Goal: Transaction & Acquisition: Book appointment/travel/reservation

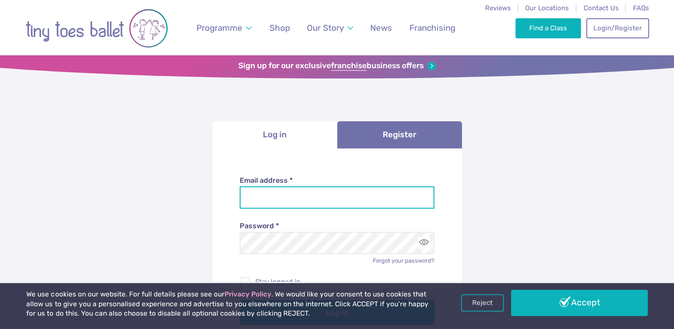
click at [280, 195] on input "Email address *" at bounding box center [337, 197] width 195 height 22
click at [283, 204] on input "Email address *" at bounding box center [337, 197] width 195 height 22
type input "**********"
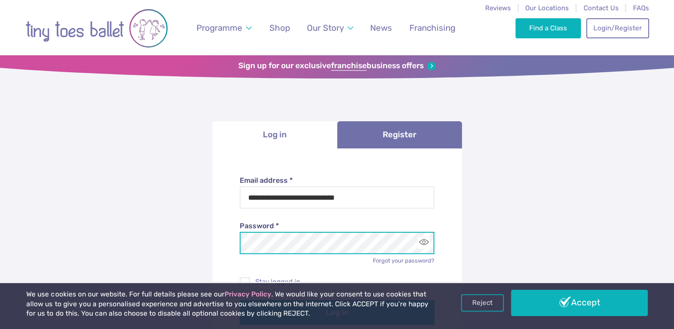
click at [240, 300] on button "Log in" at bounding box center [337, 312] width 195 height 25
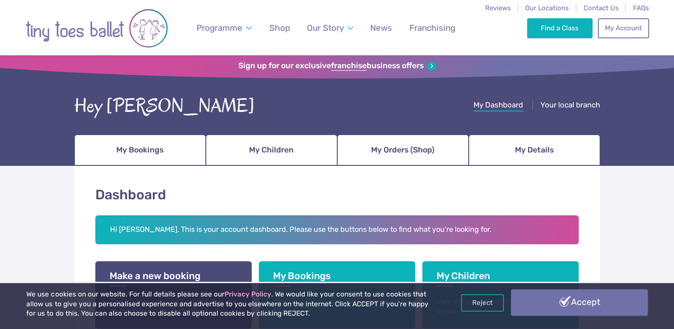
click at [626, 301] on link "Accept" at bounding box center [579, 302] width 136 height 26
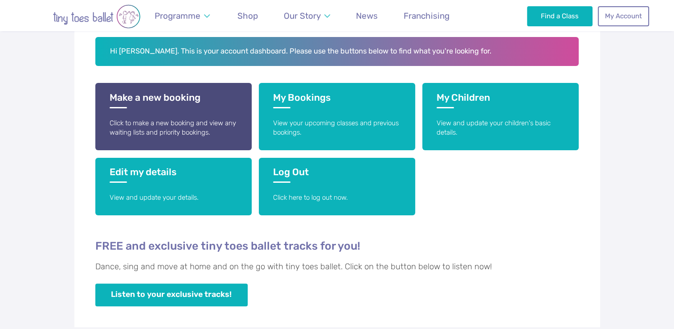
scroll to position [178, 0]
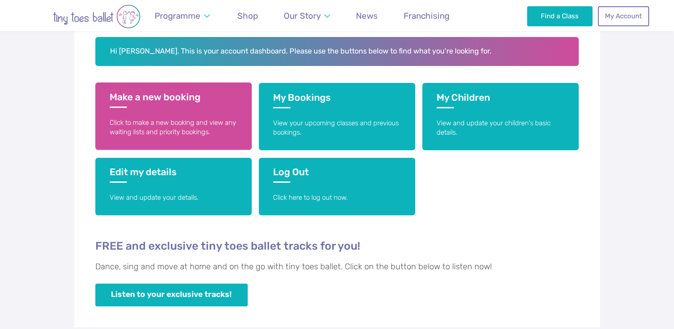
click at [187, 130] on p "Click to make a new booking and view any waiting lists and priority bookings." at bounding box center [174, 127] width 128 height 19
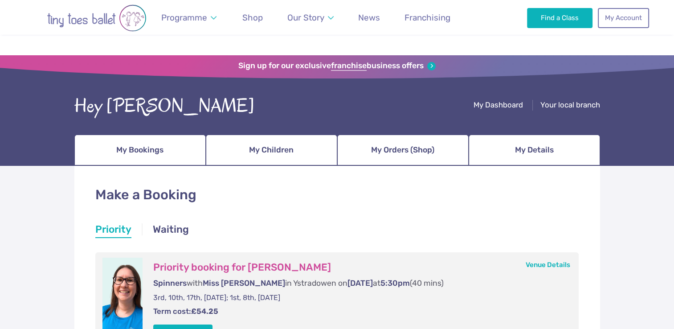
scroll to position [89, 0]
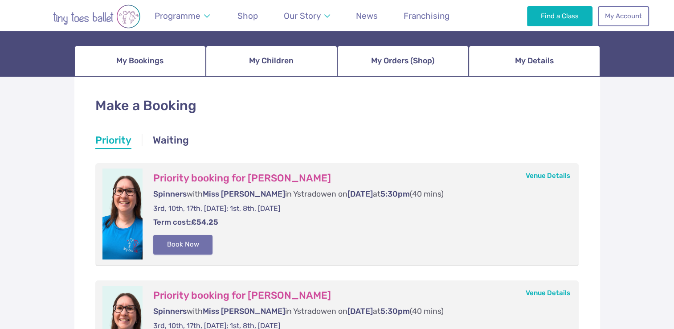
click at [174, 248] on button "Book Now" at bounding box center [183, 245] width 60 height 20
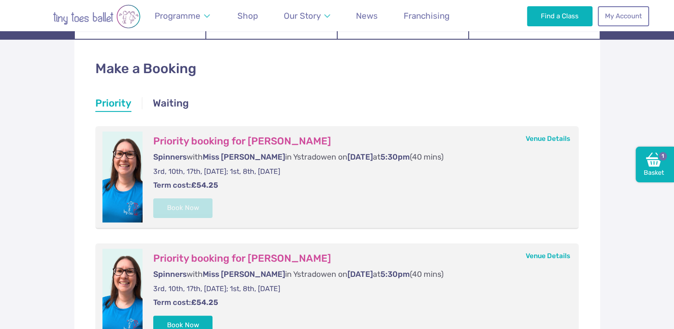
scroll to position [178, 0]
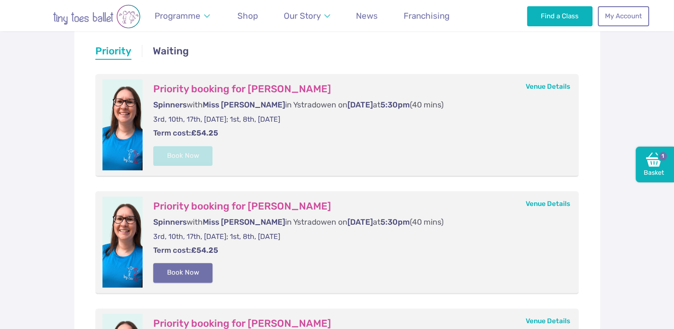
click at [187, 273] on button "Book Now" at bounding box center [183, 273] width 60 height 20
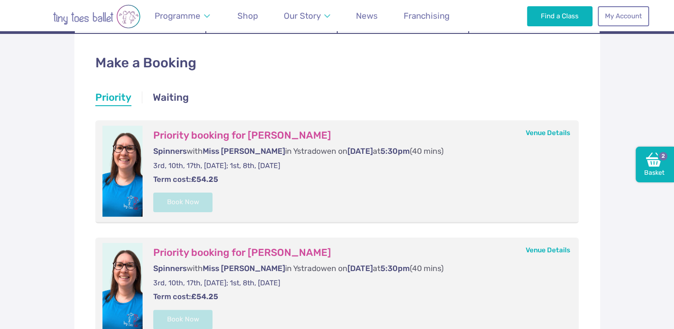
scroll to position [89, 0]
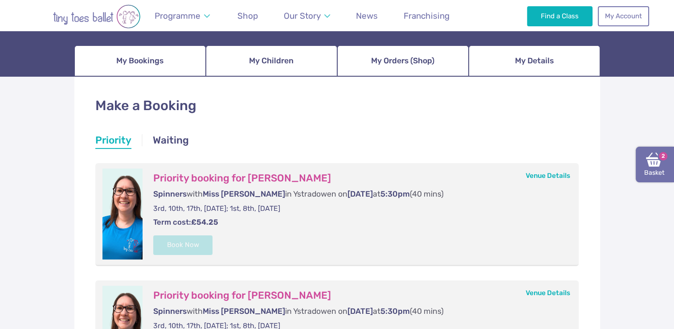
click at [662, 168] on link "Basket 2" at bounding box center [654, 165] width 38 height 36
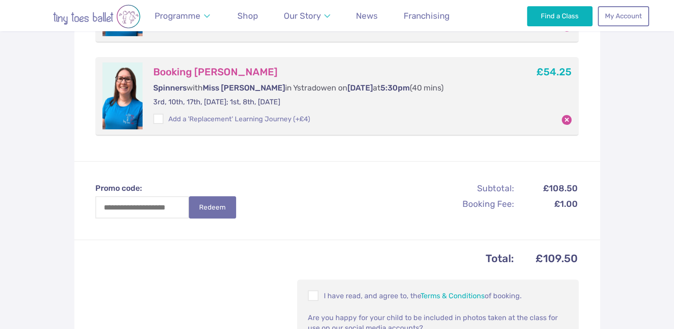
scroll to position [312, 0]
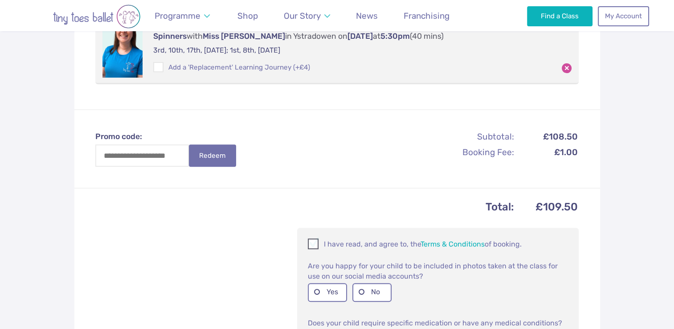
click at [368, 243] on p "I have read, and agree to, the Terms & Conditions of booking." at bounding box center [438, 243] width 260 height 11
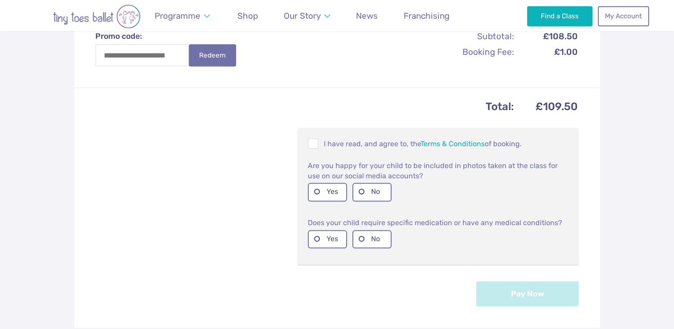
scroll to position [445, 0]
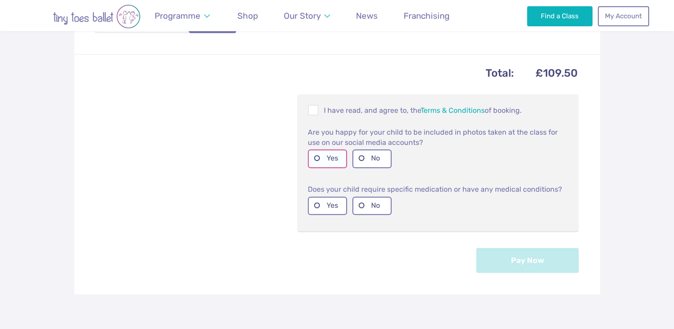
click at [316, 154] on label "Yes" at bounding box center [327, 158] width 39 height 18
click at [378, 206] on label "No" at bounding box center [371, 205] width 39 height 18
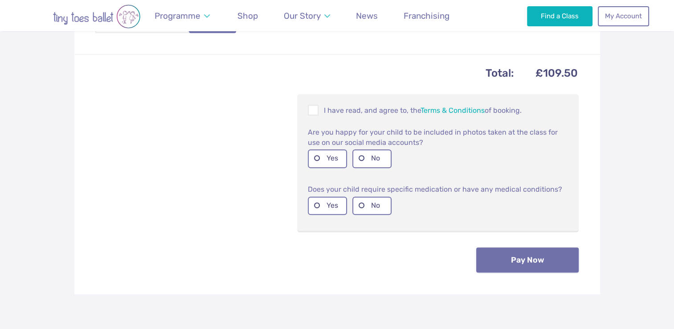
click at [531, 250] on button "Pay Now" at bounding box center [527, 259] width 102 height 25
